Goal: Information Seeking & Learning: Learn about a topic

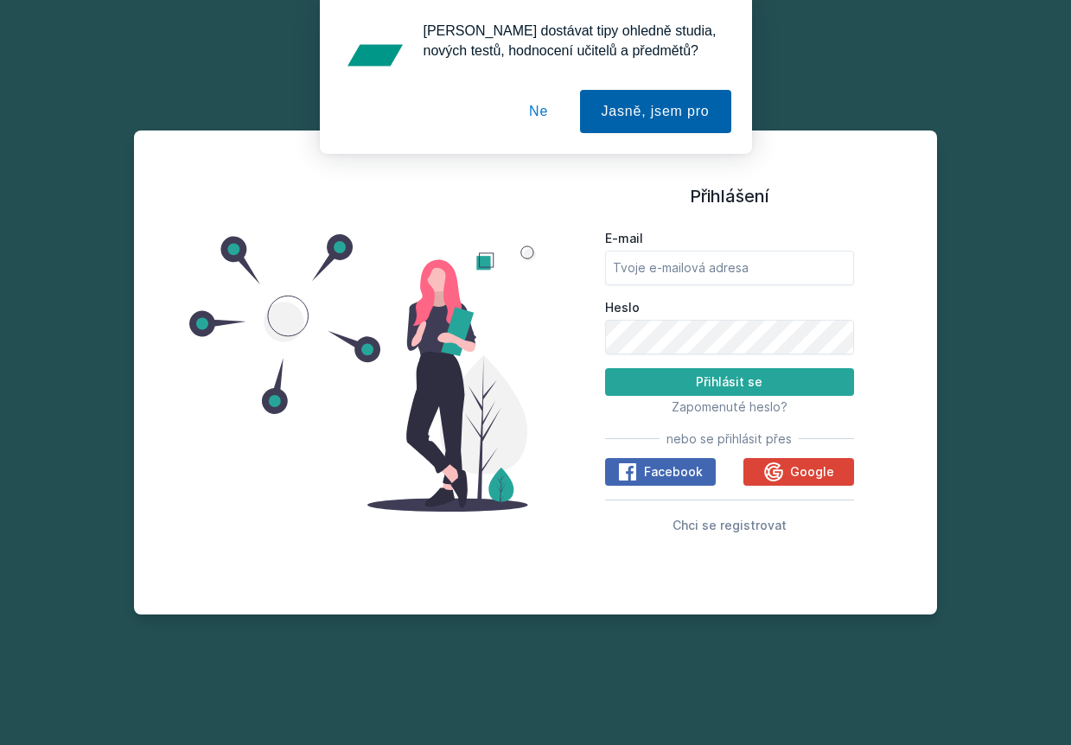
click at [635, 101] on button "Jasně, jsem pro" at bounding box center [655, 111] width 151 height 43
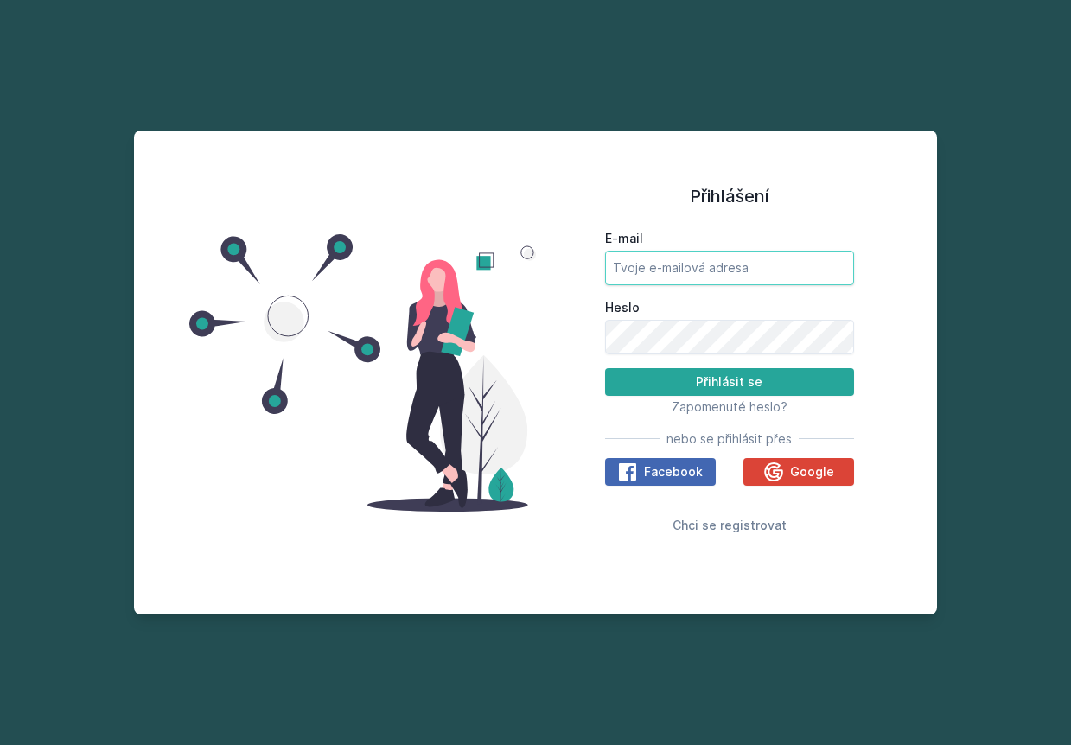
click at [653, 273] on input "E-mail" at bounding box center [730, 268] width 250 height 35
type input "[EMAIL_ADDRESS][DOMAIN_NAME]"
click at [729, 381] on button "Přihlásit se" at bounding box center [730, 382] width 250 height 28
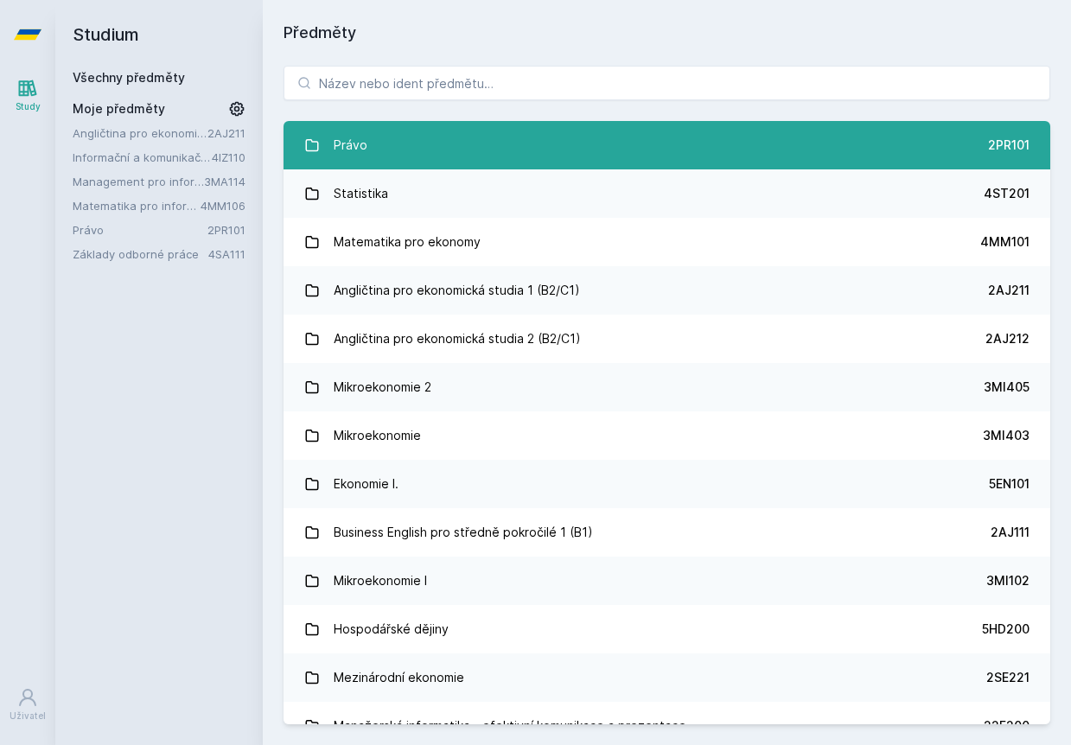
click at [341, 129] on div "Právo" at bounding box center [351, 145] width 34 height 35
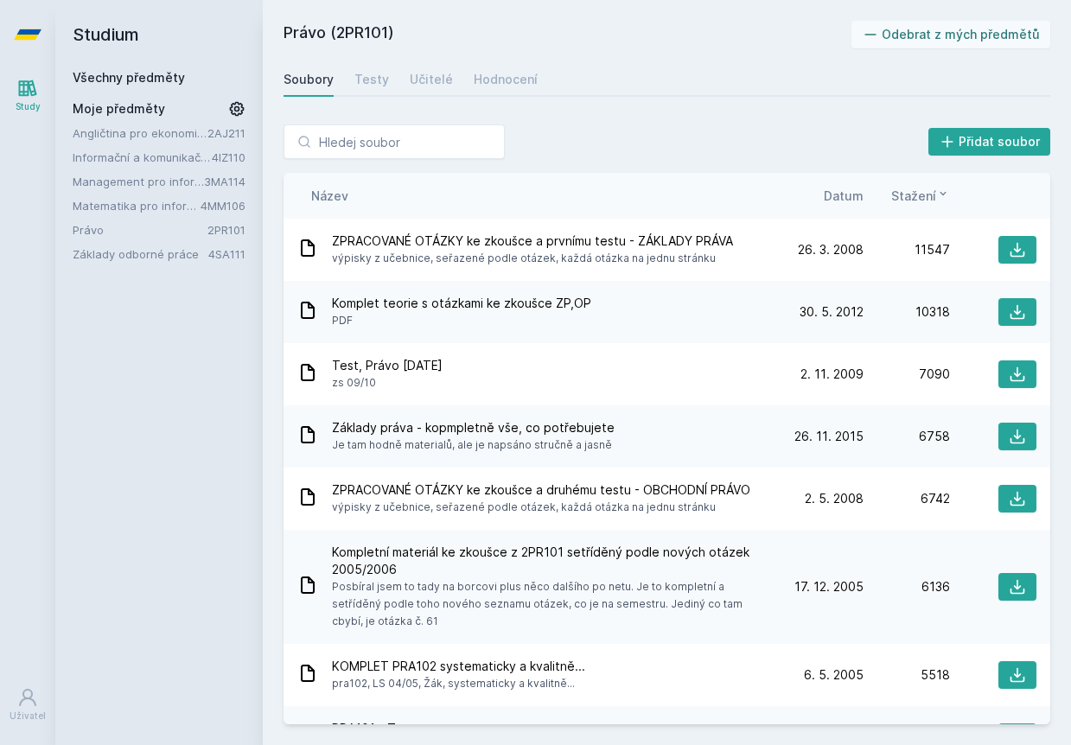
click at [828, 193] on span "Datum" at bounding box center [844, 196] width 40 height 18
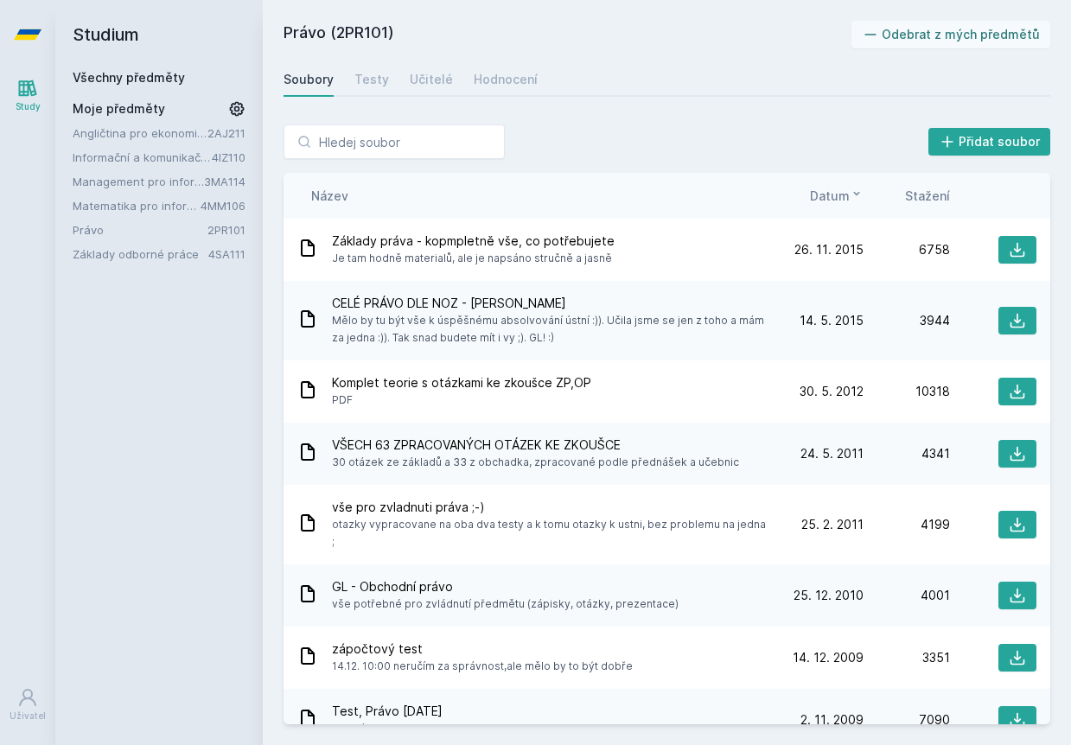
click at [830, 186] on div "Název Datum Stažení" at bounding box center [667, 196] width 767 height 46
click at [832, 201] on span "Datum" at bounding box center [830, 196] width 40 height 18
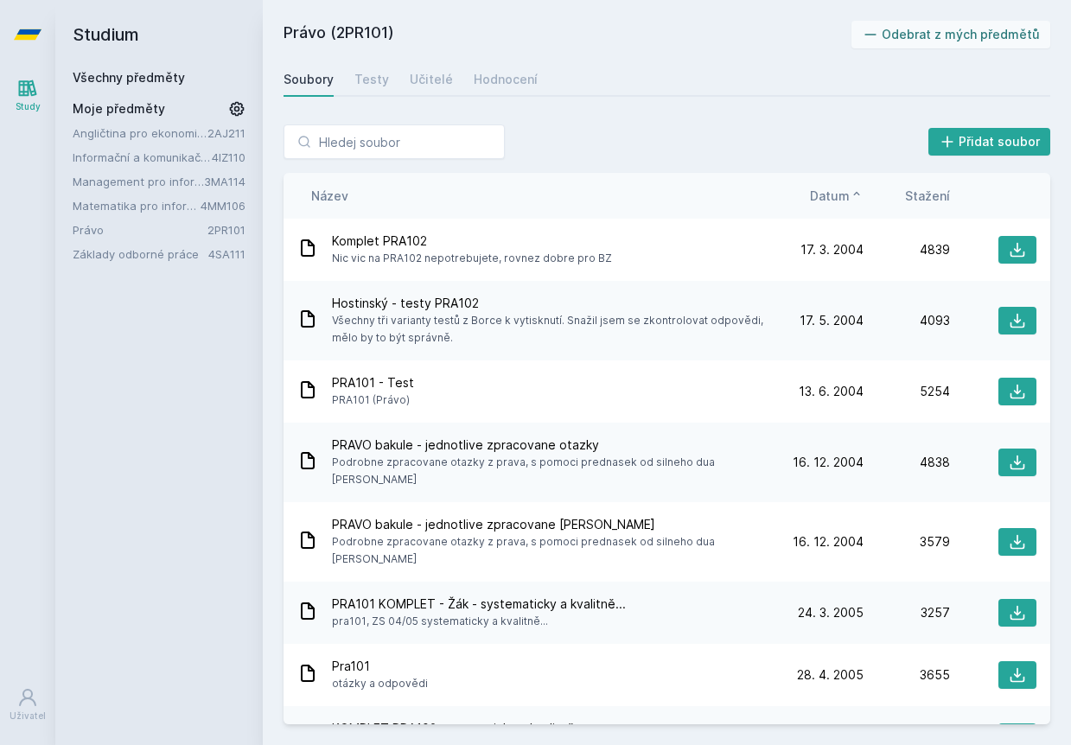
click at [832, 201] on span "Datum" at bounding box center [830, 196] width 40 height 18
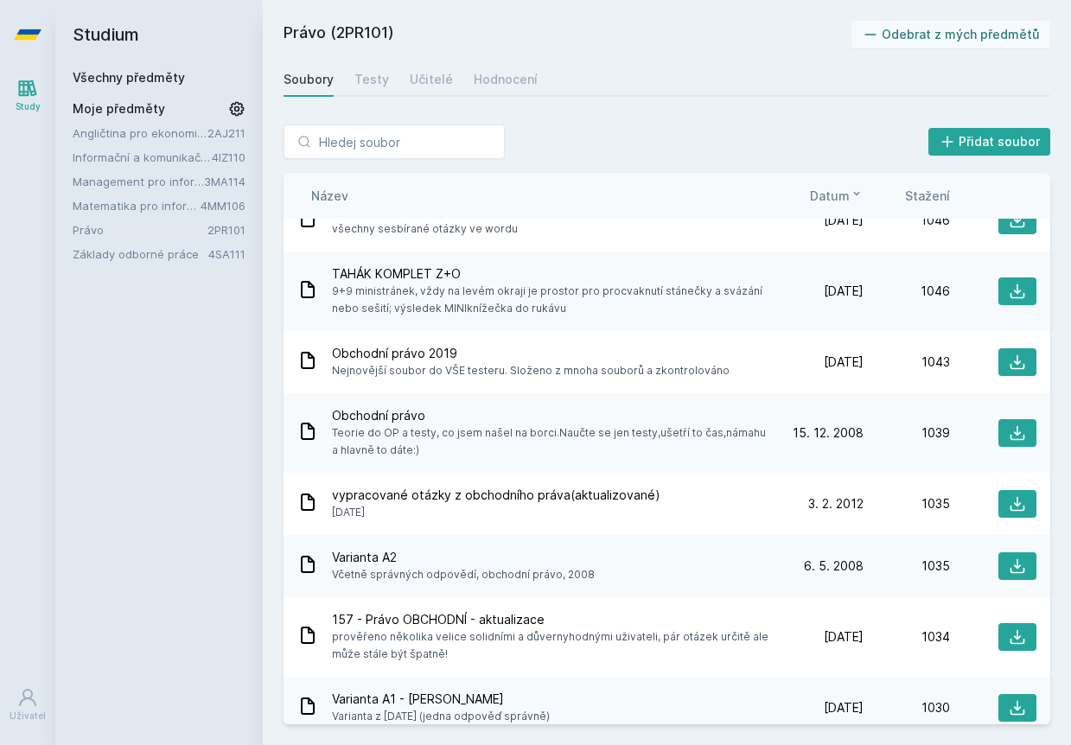
click at [843, 208] on div "Název Datum Stažení" at bounding box center [667, 196] width 767 height 46
click at [845, 199] on span "Datum" at bounding box center [830, 196] width 40 height 18
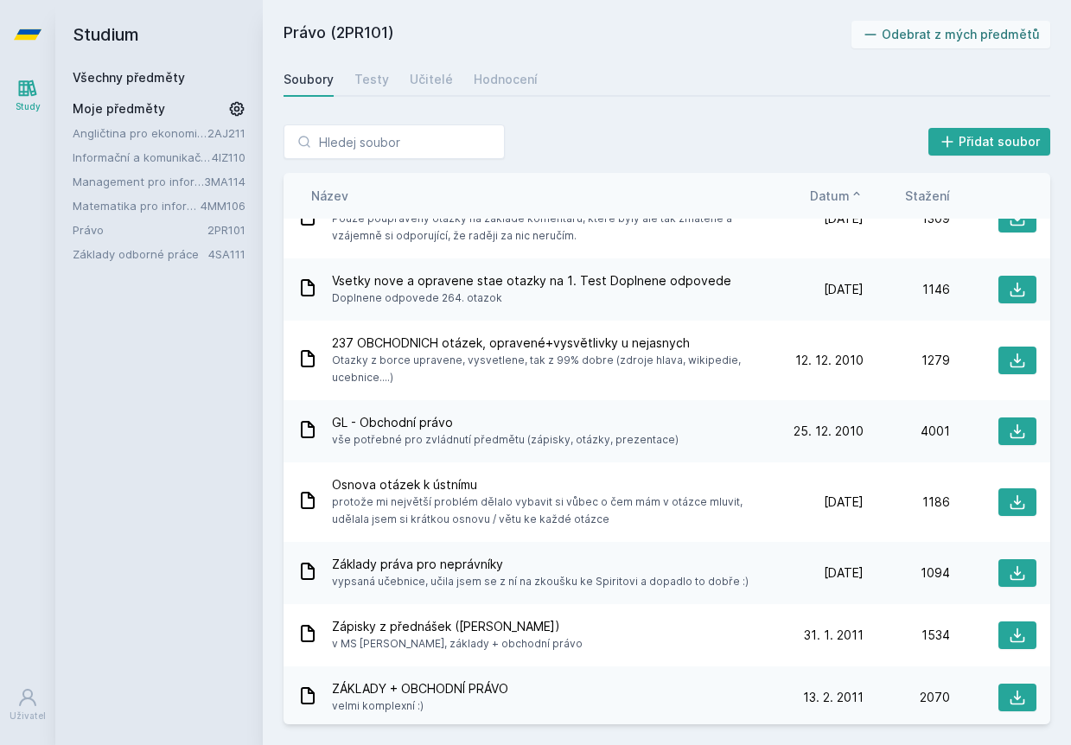
click at [845, 199] on span "Datum" at bounding box center [830, 196] width 40 height 18
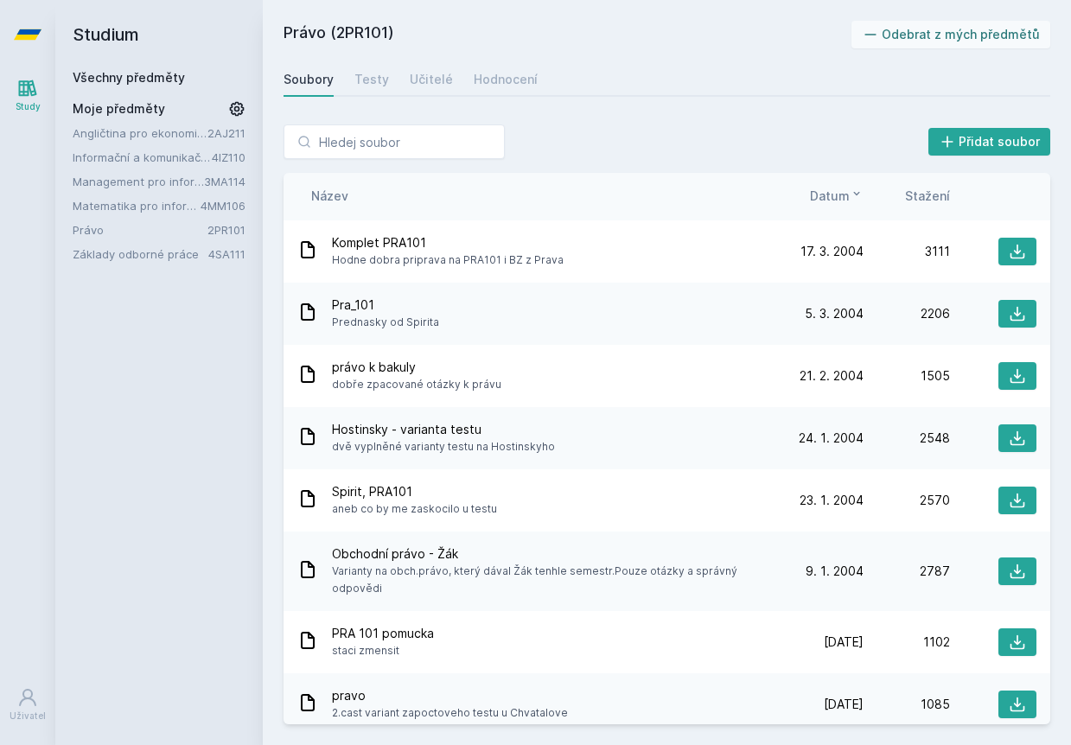
click at [849, 195] on span "Datum" at bounding box center [830, 196] width 40 height 18
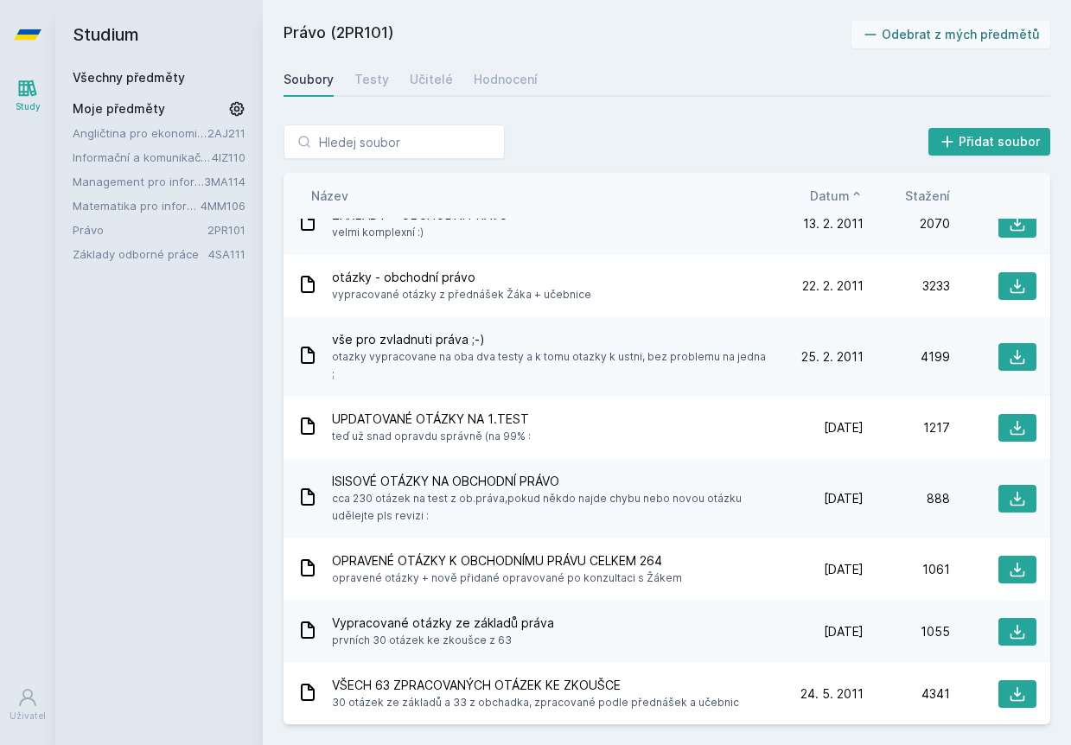
click at [849, 195] on span "Datum" at bounding box center [830, 196] width 40 height 18
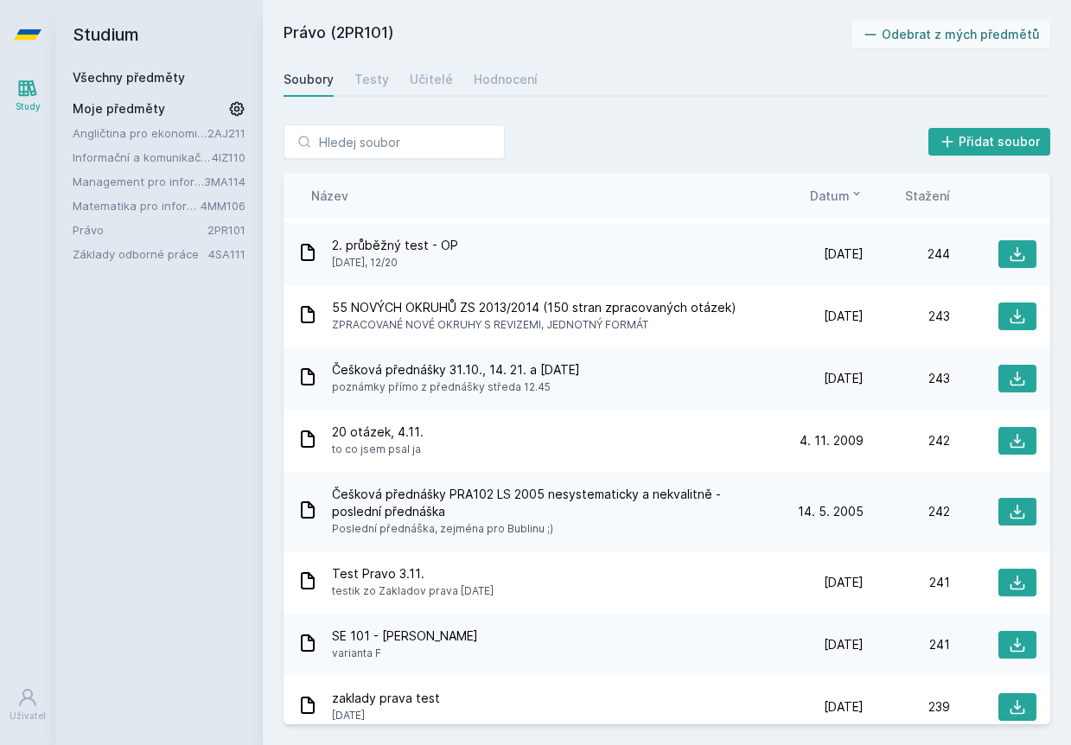
click at [832, 191] on span "Datum" at bounding box center [830, 196] width 40 height 18
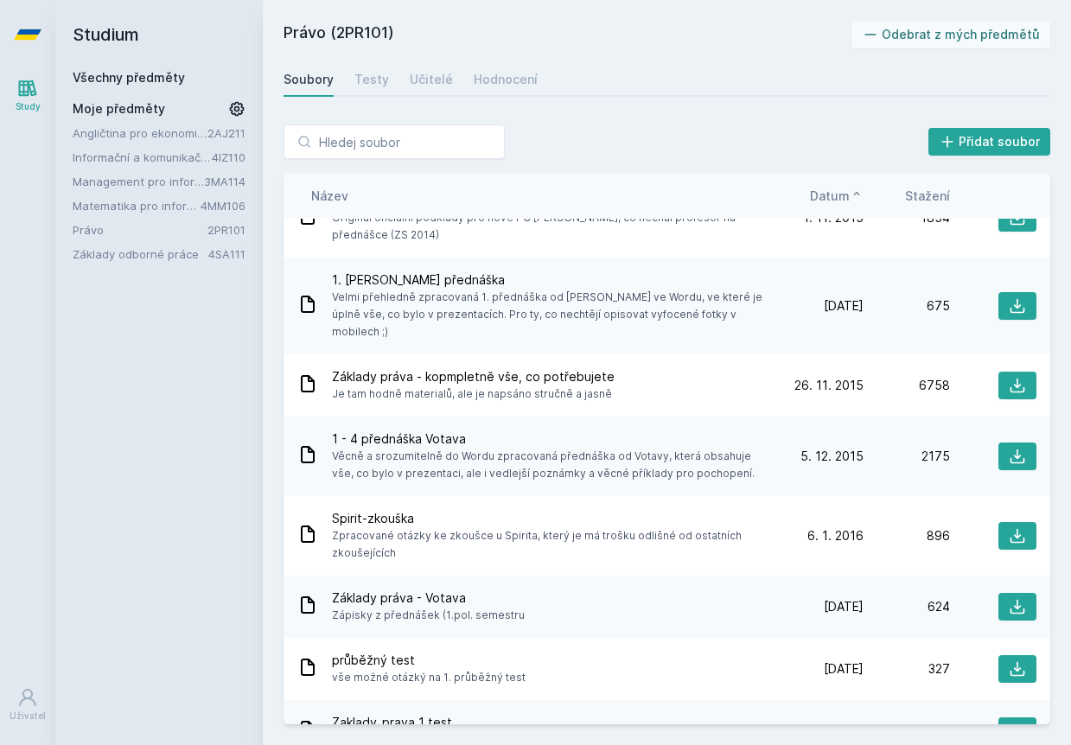
click at [832, 191] on span "Datum" at bounding box center [830, 196] width 40 height 18
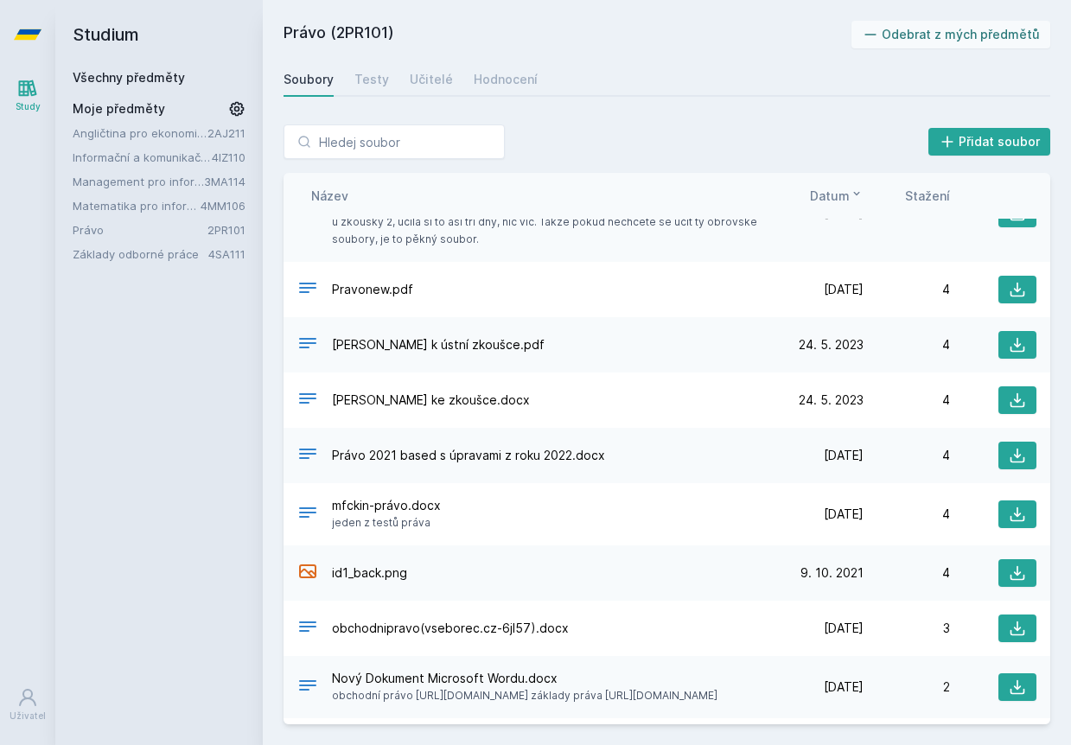
click at [835, 193] on span "Datum" at bounding box center [830, 196] width 40 height 18
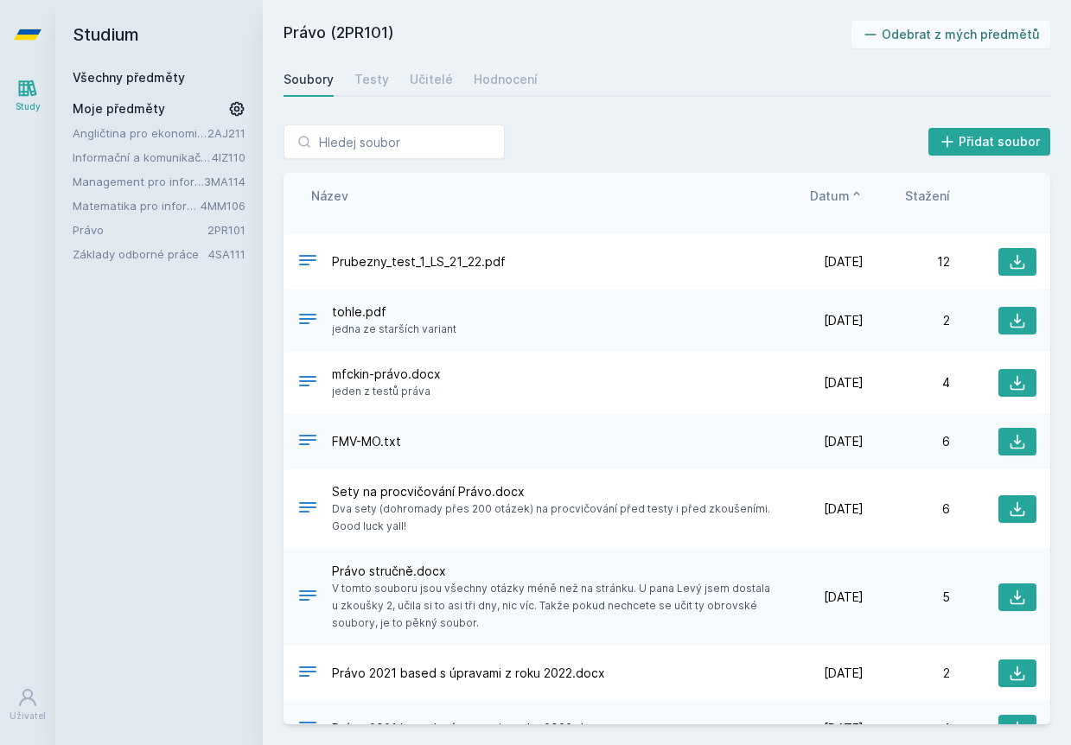
click at [835, 193] on span "Datum" at bounding box center [830, 196] width 40 height 18
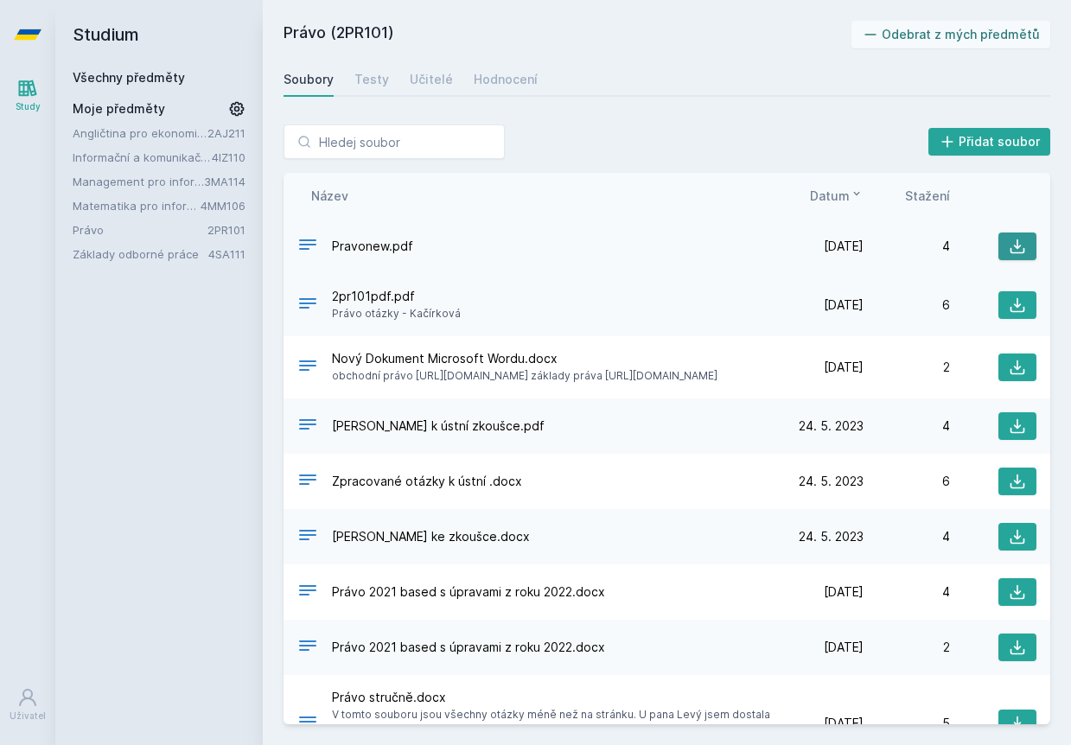
click at [1017, 240] on icon at bounding box center [1018, 246] width 15 height 15
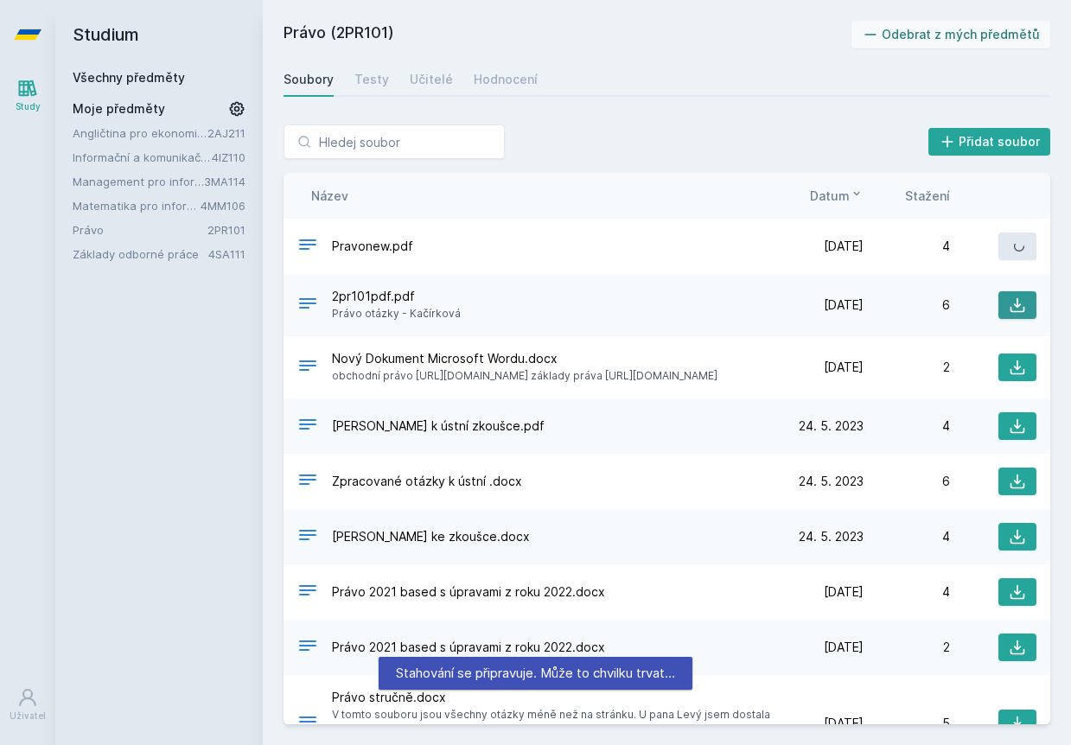
click at [1023, 303] on icon at bounding box center [1017, 305] width 17 height 17
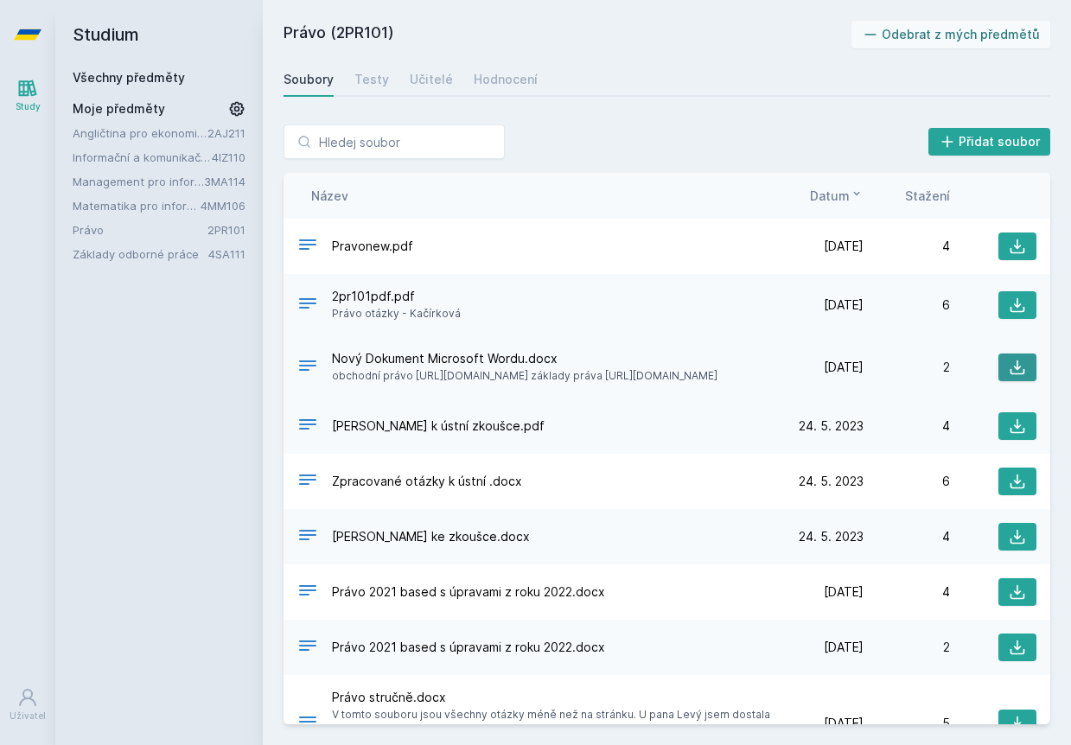
click at [1017, 381] on button at bounding box center [1017, 368] width 38 height 28
drag, startPoint x: 332, startPoint y: 376, endPoint x: 555, endPoint y: 395, distance: 223.8
click at [556, 385] on span "obchodní právo [URL][DOMAIN_NAME] základy práva [URL][DOMAIN_NAME]" at bounding box center [525, 375] width 386 height 17
copy span "obchodní právo [URL][DOMAIN_NAME] základy práva [URL][DOMAIN_NAME]"
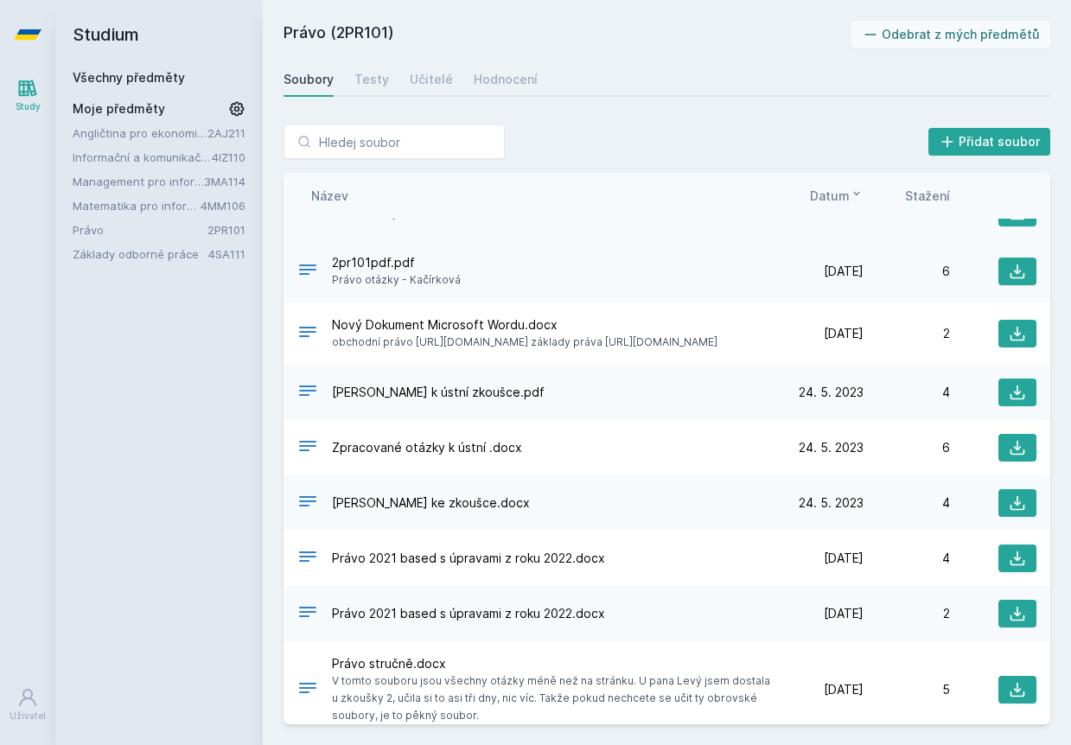
scroll to position [45, 0]
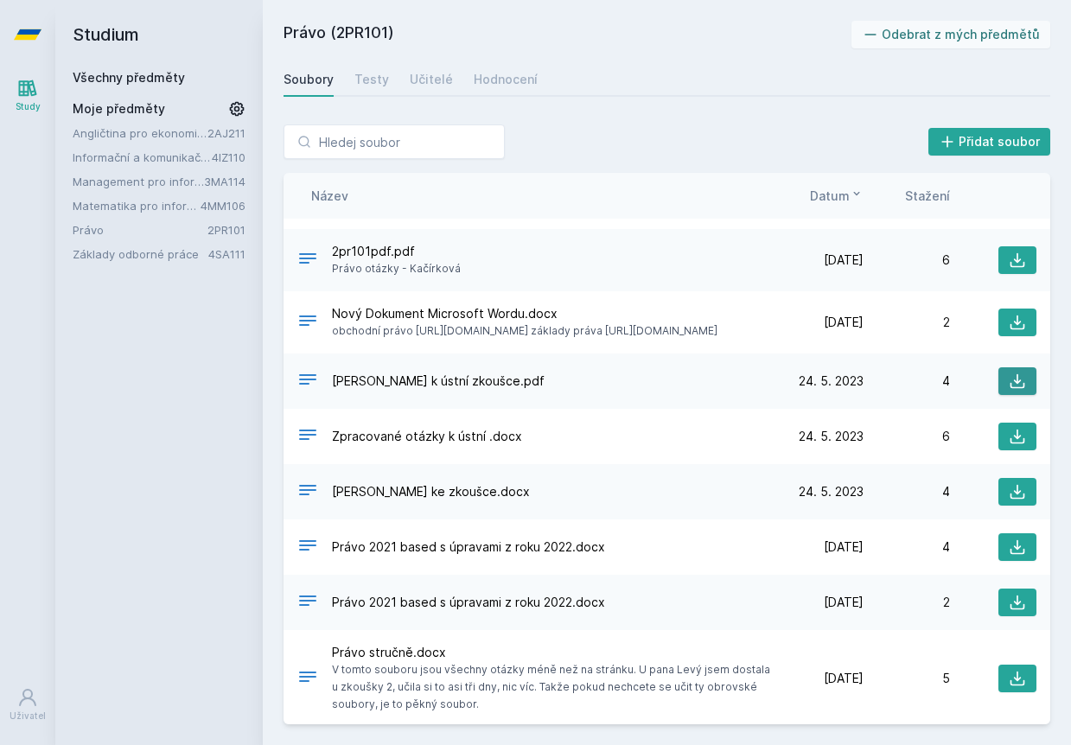
click at [1010, 390] on icon at bounding box center [1017, 381] width 17 height 17
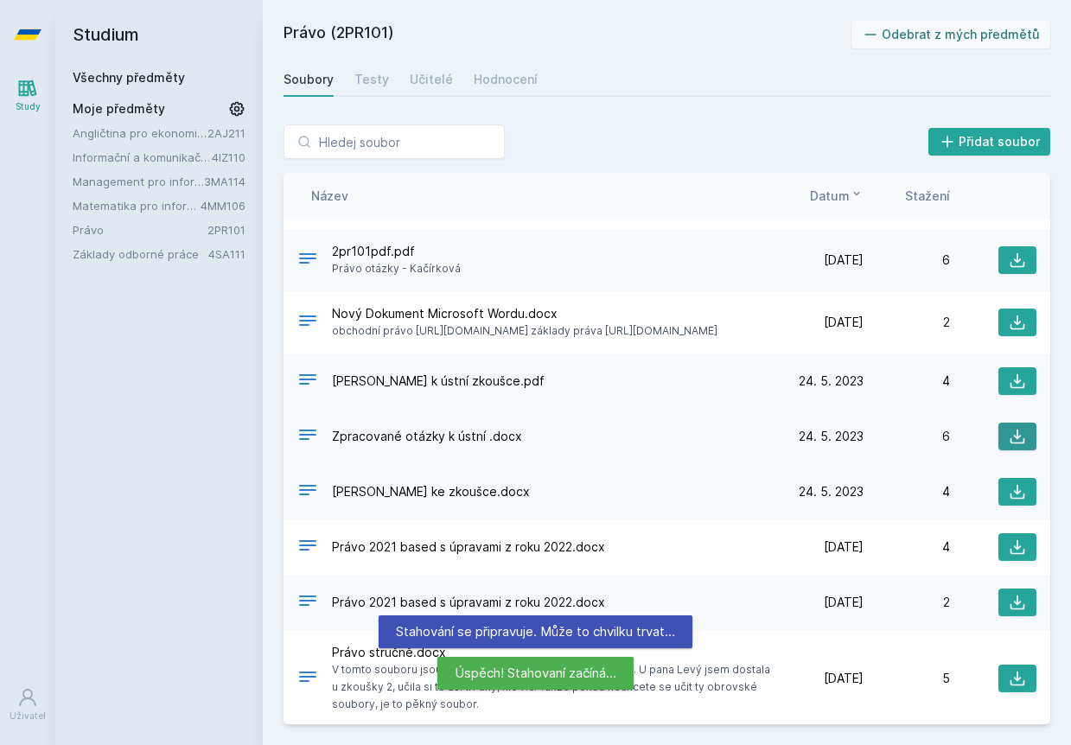
click at [1007, 450] on button at bounding box center [1017, 437] width 38 height 28
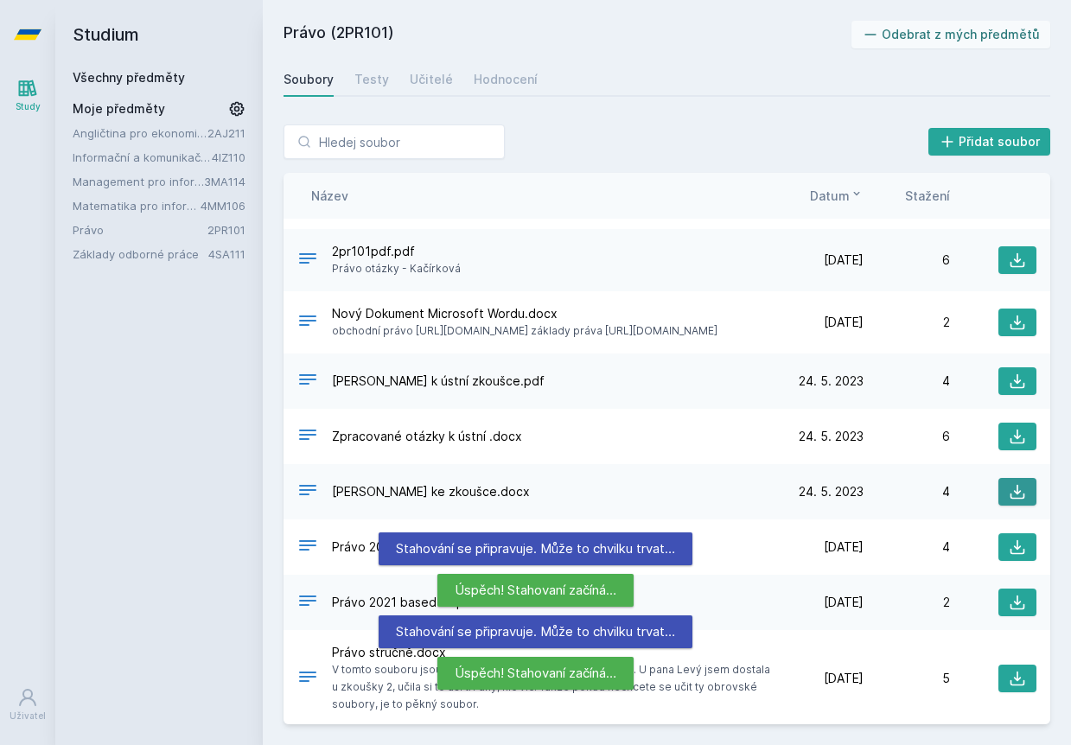
click at [1025, 501] on icon at bounding box center [1017, 491] width 17 height 17
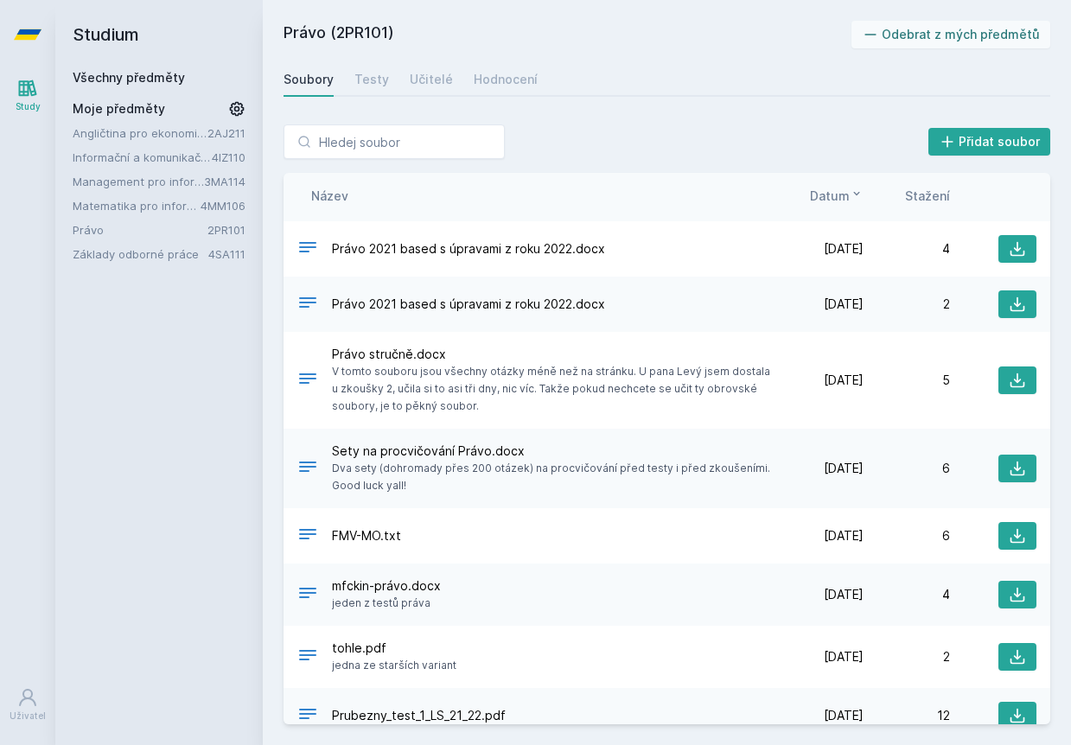
scroll to position [357, 0]
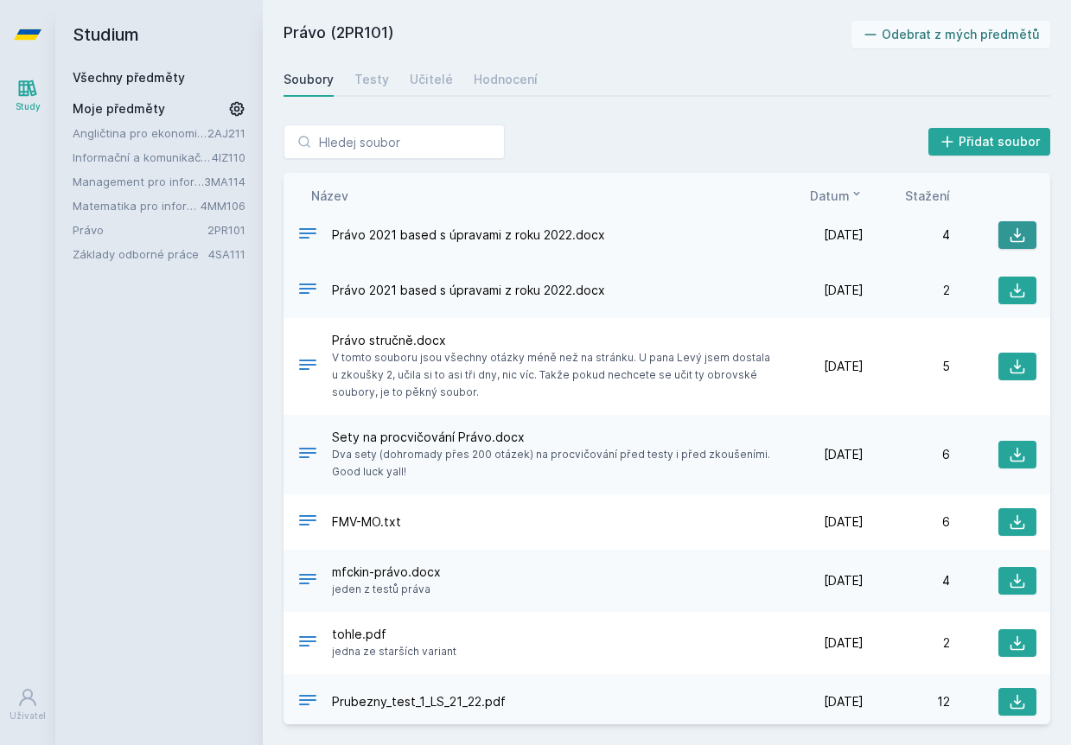
click at [1018, 244] on icon at bounding box center [1017, 234] width 17 height 17
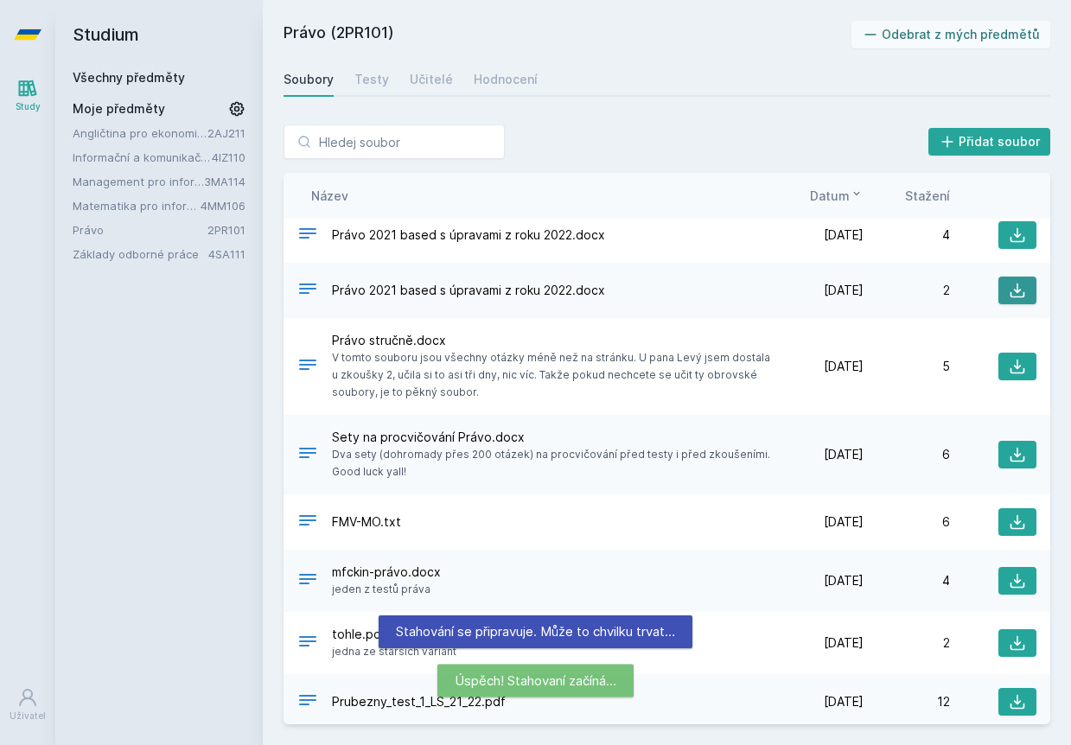
click at [1018, 298] on icon at bounding box center [1018, 291] width 15 height 15
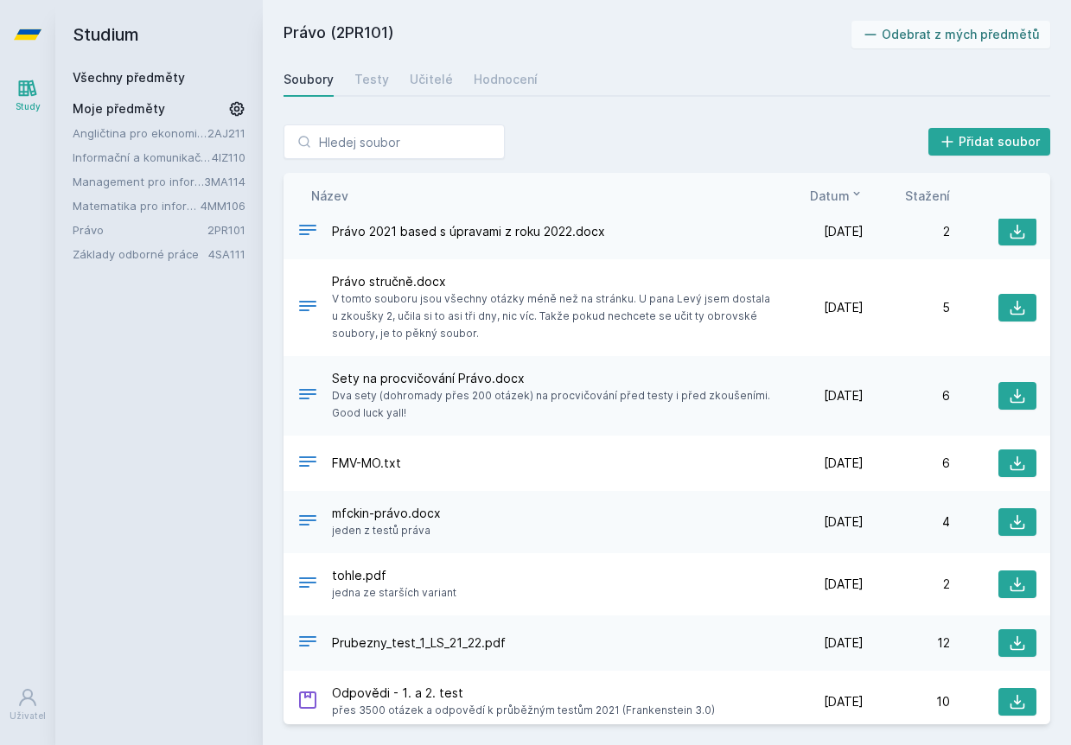
scroll to position [443, 0]
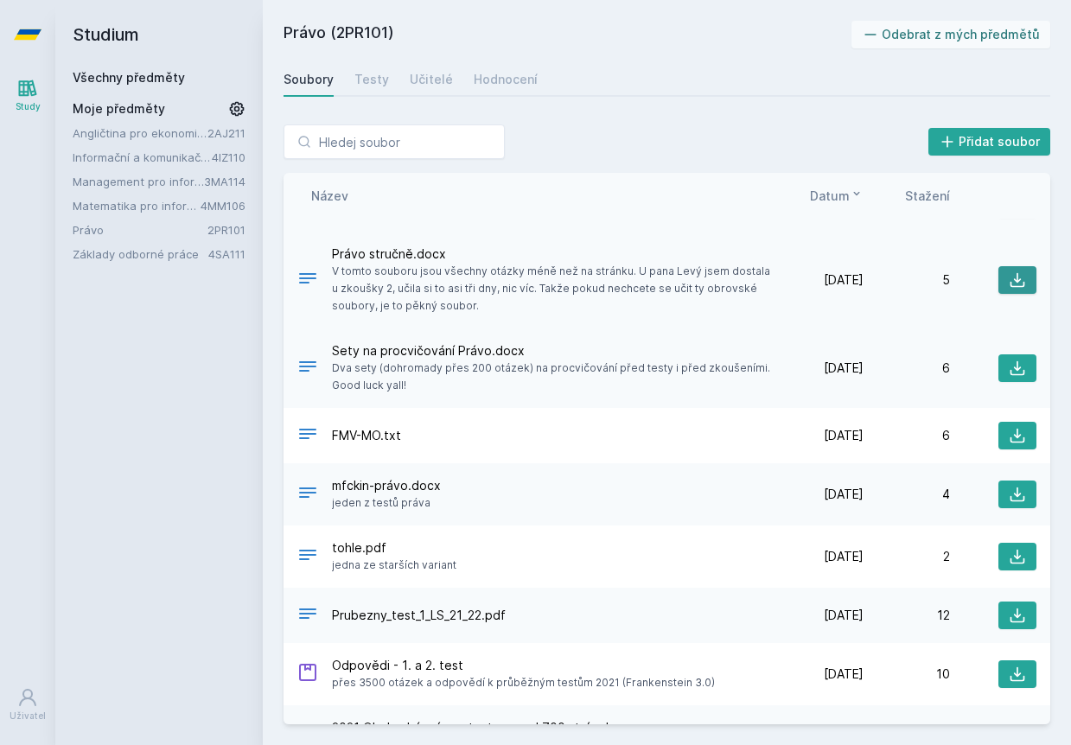
click at [1012, 289] on icon at bounding box center [1017, 279] width 17 height 17
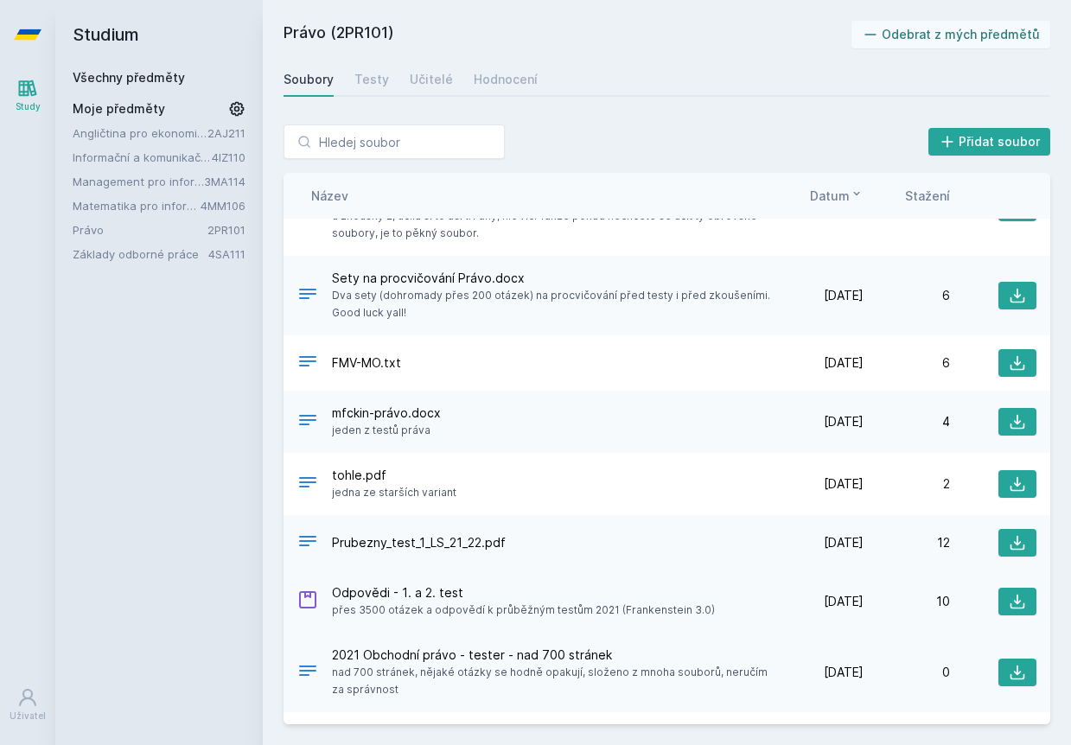
scroll to position [528, 0]
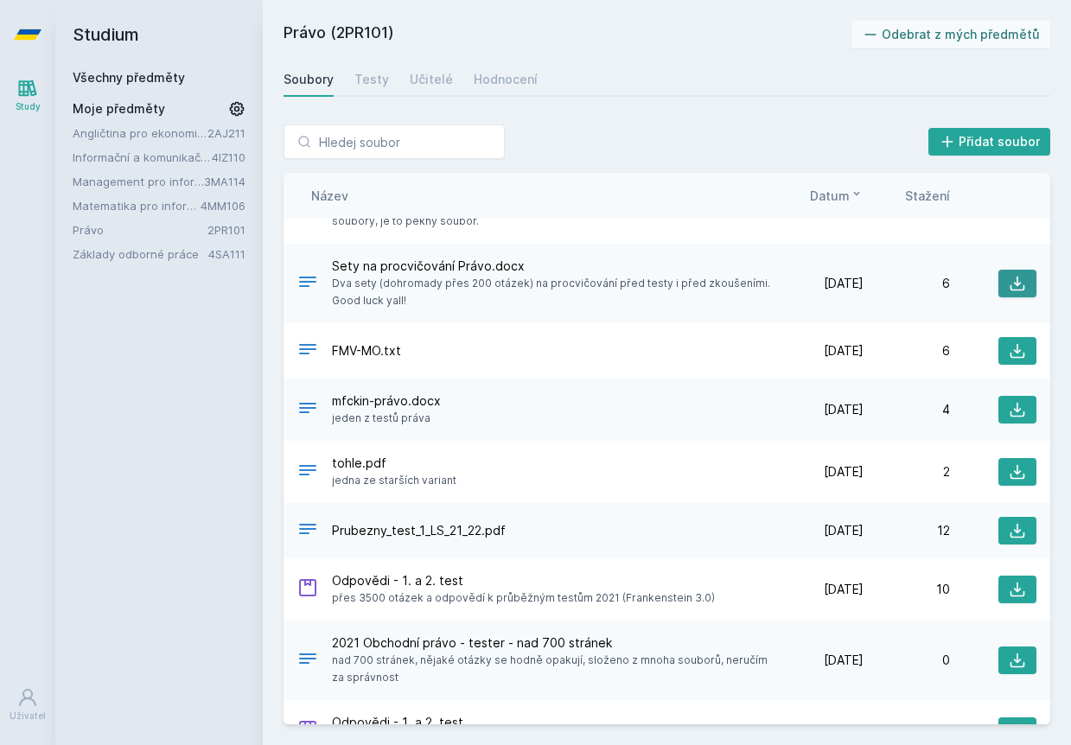
click at [1016, 292] on icon at bounding box center [1017, 283] width 17 height 17
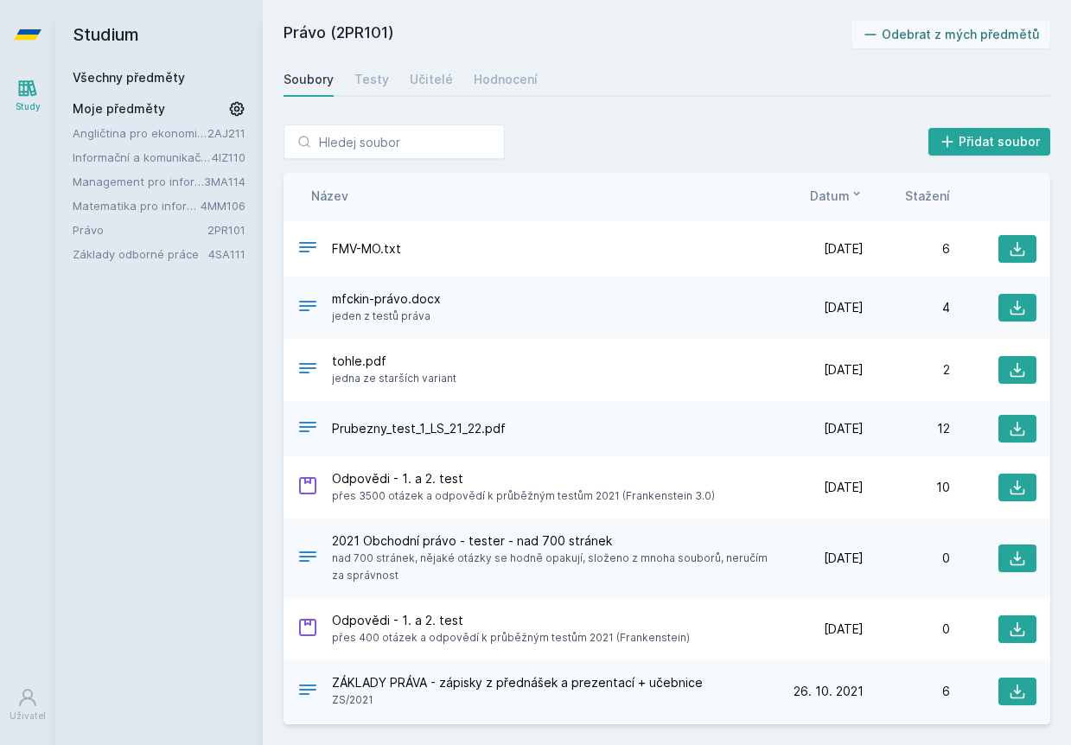
scroll to position [635, 0]
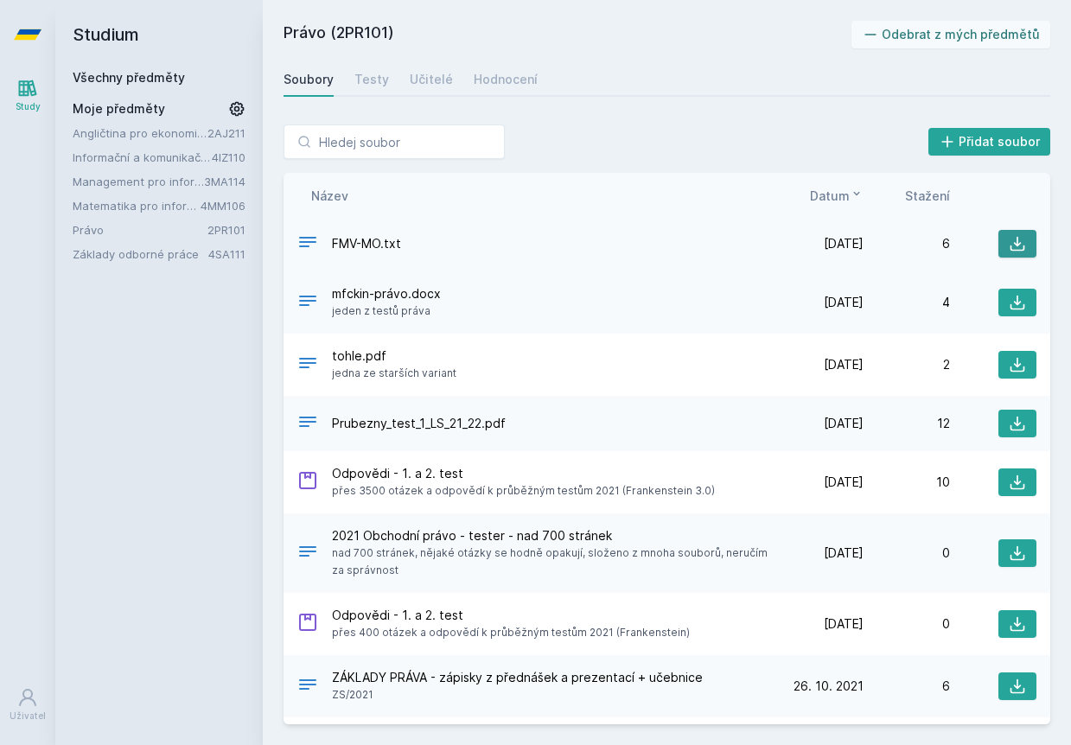
click at [1024, 252] on icon at bounding box center [1017, 243] width 17 height 17
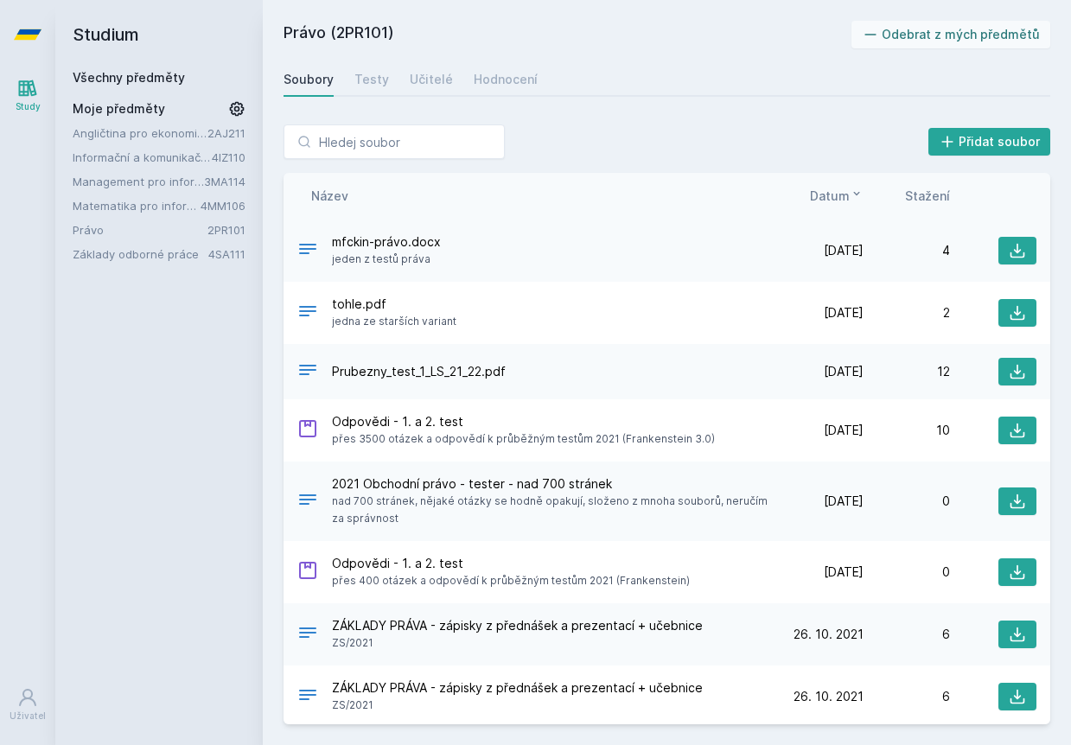
scroll to position [688, 0]
click at [1013, 258] on icon at bounding box center [1017, 249] width 17 height 17
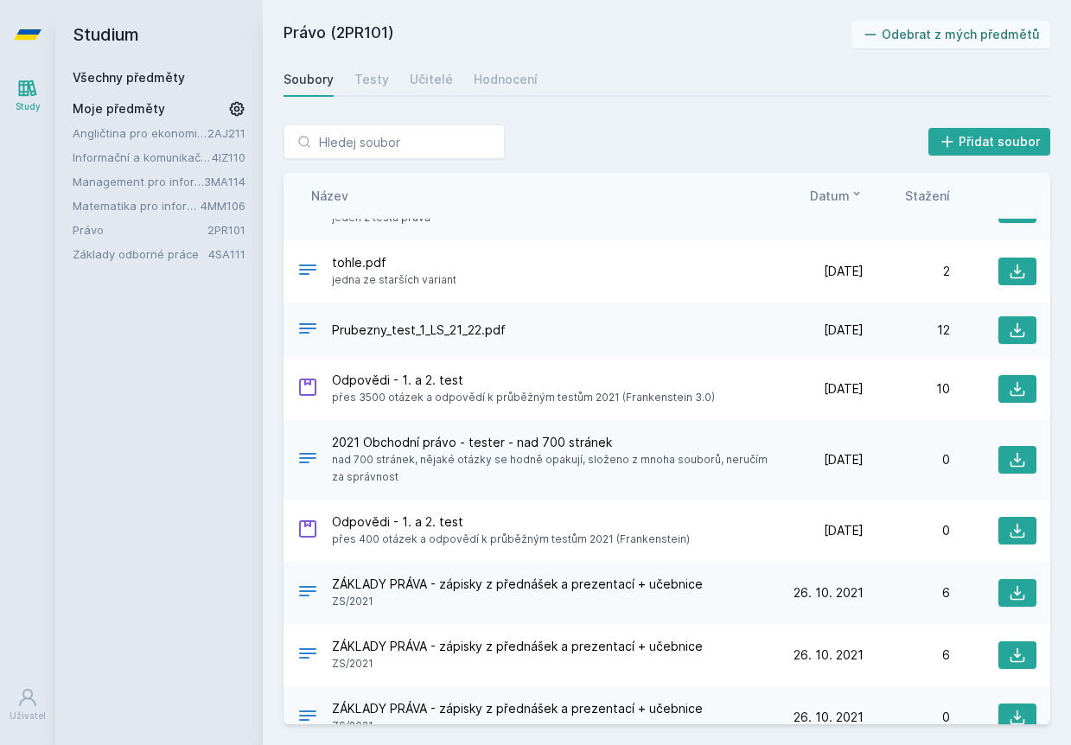
scroll to position [730, 0]
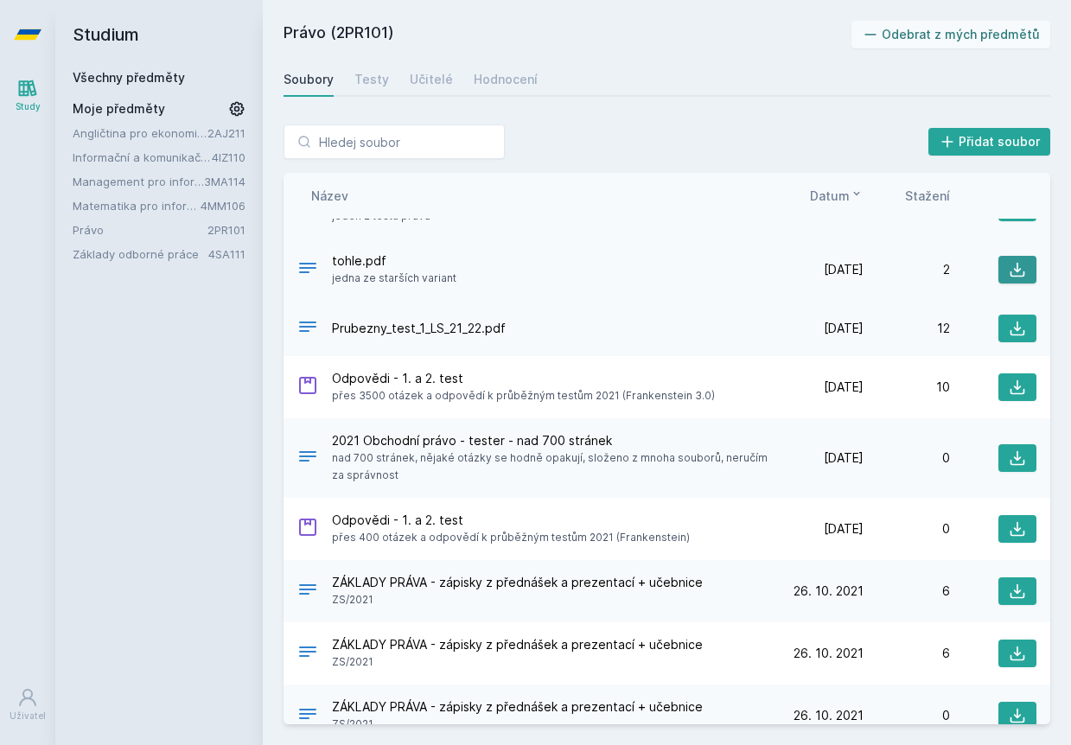
click at [1008, 284] on button at bounding box center [1017, 270] width 38 height 28
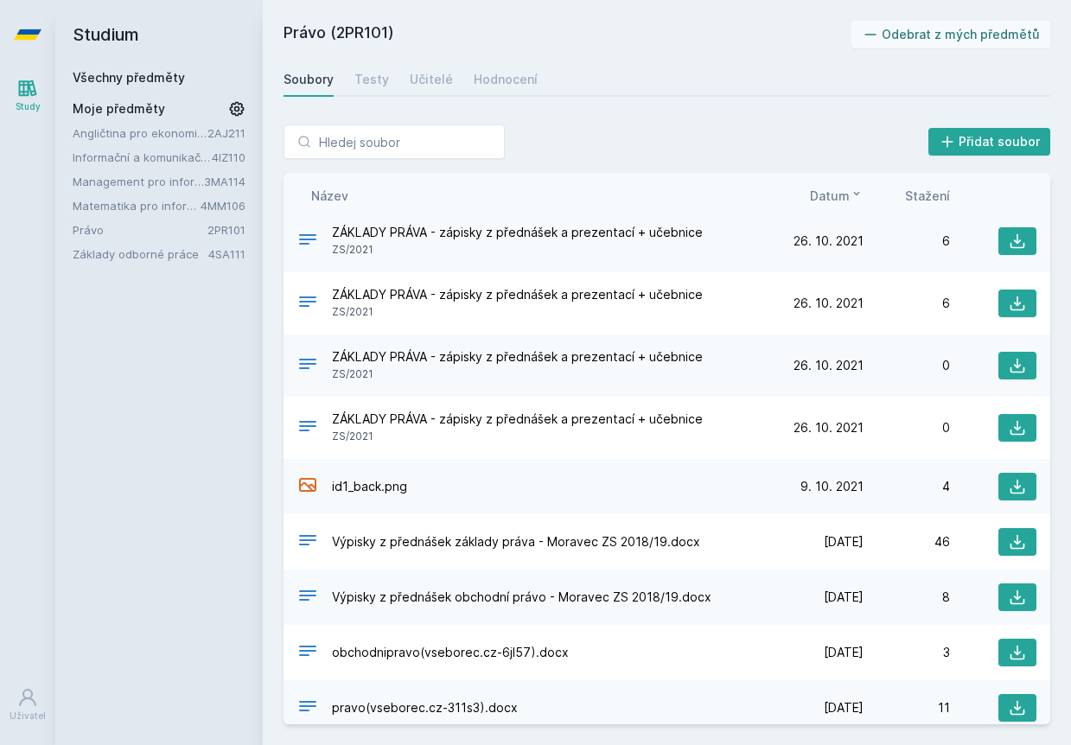
scroll to position [1085, 0]
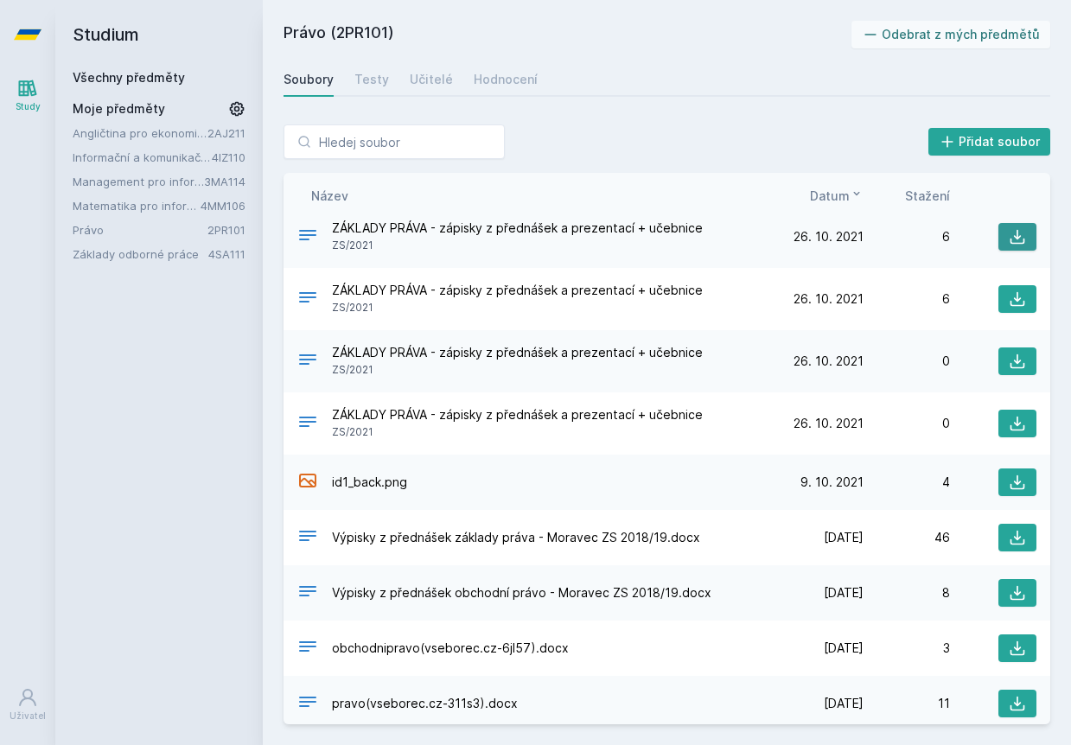
click at [1011, 245] on icon at bounding box center [1018, 237] width 15 height 15
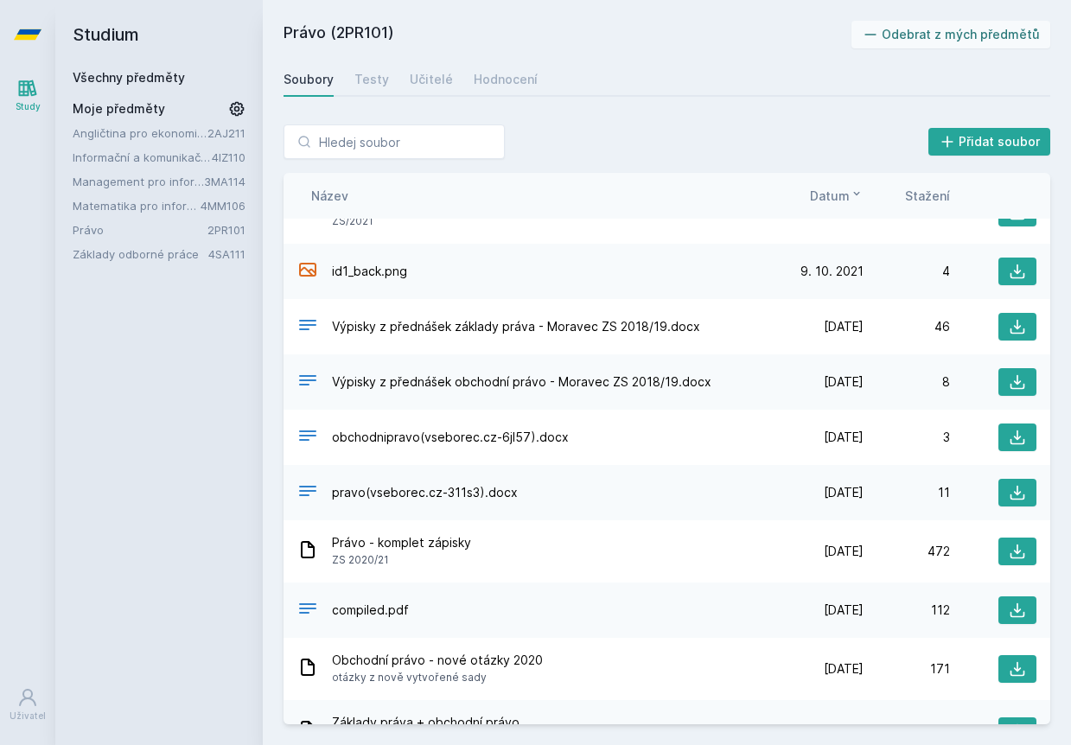
scroll to position [1299, 0]
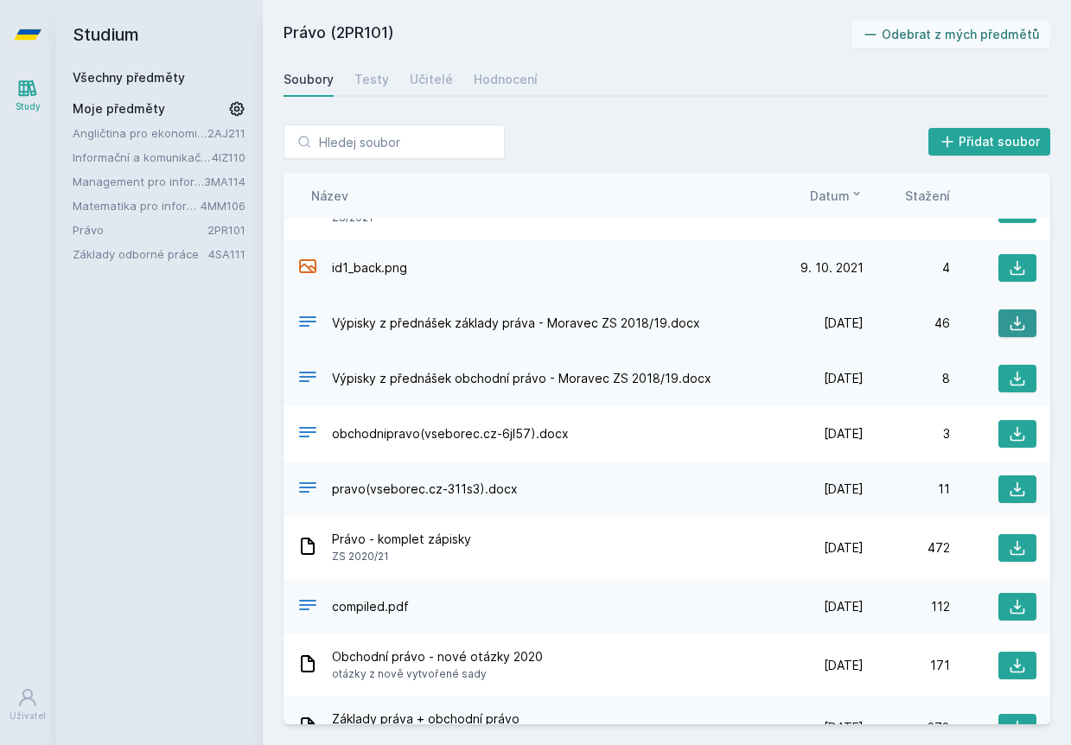
click at [1011, 332] on icon at bounding box center [1017, 323] width 17 height 17
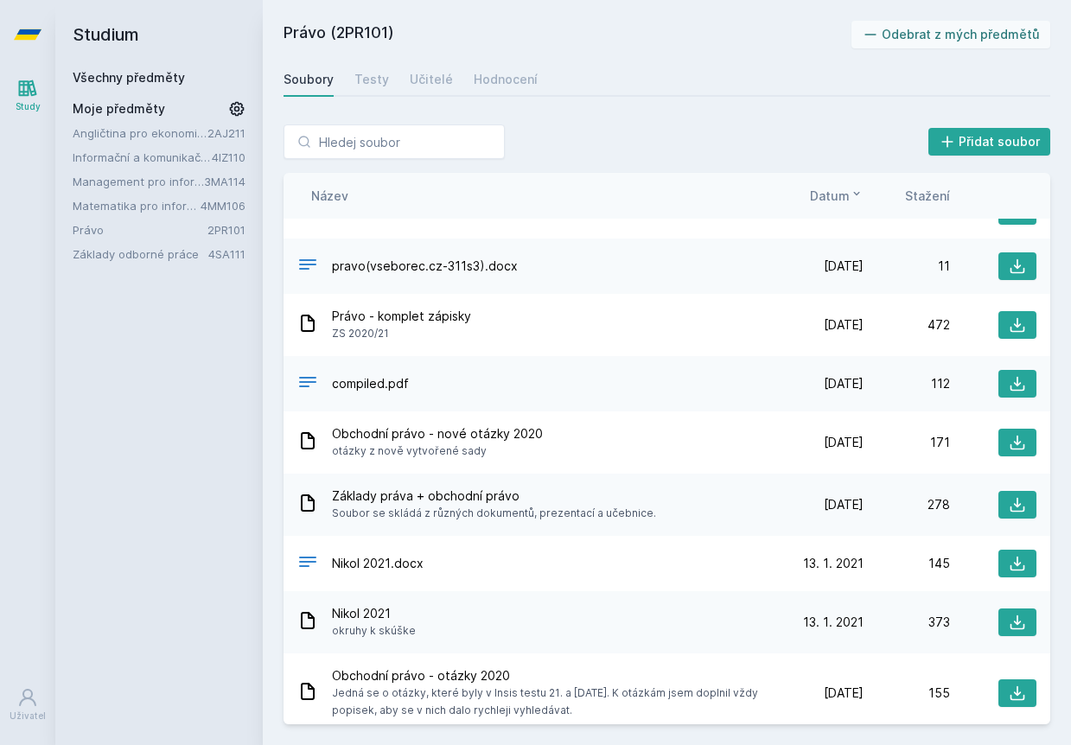
scroll to position [1525, 0]
